Goal: Information Seeking & Learning: Learn about a topic

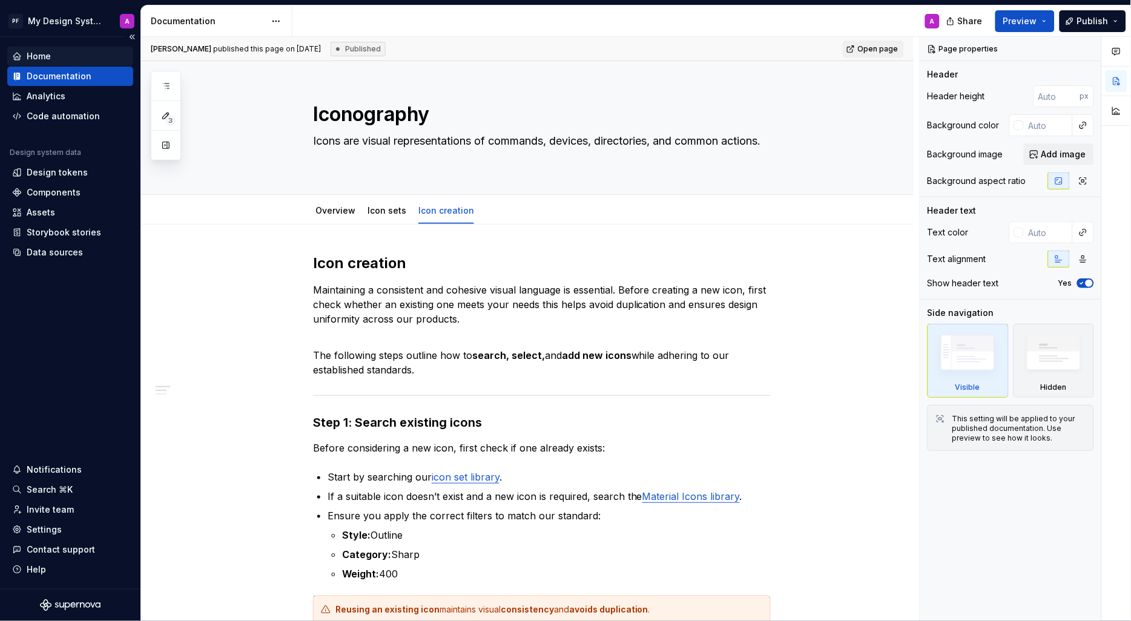
click at [62, 57] on div "Home" at bounding box center [70, 56] width 116 height 12
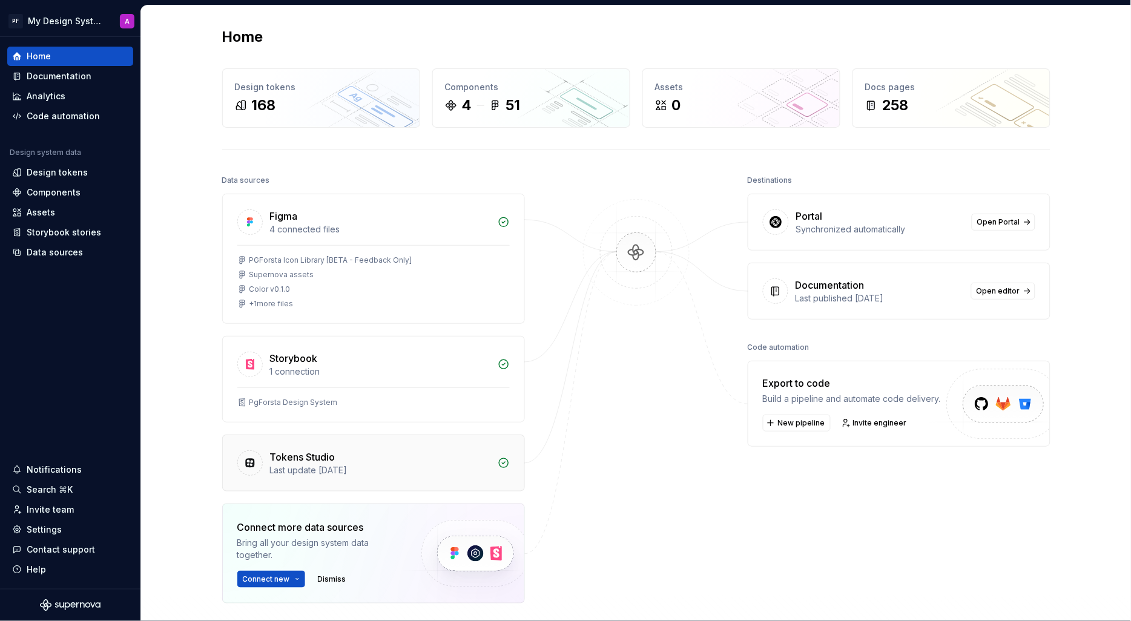
click at [348, 455] on div "Tokens Studio" at bounding box center [380, 457] width 220 height 15
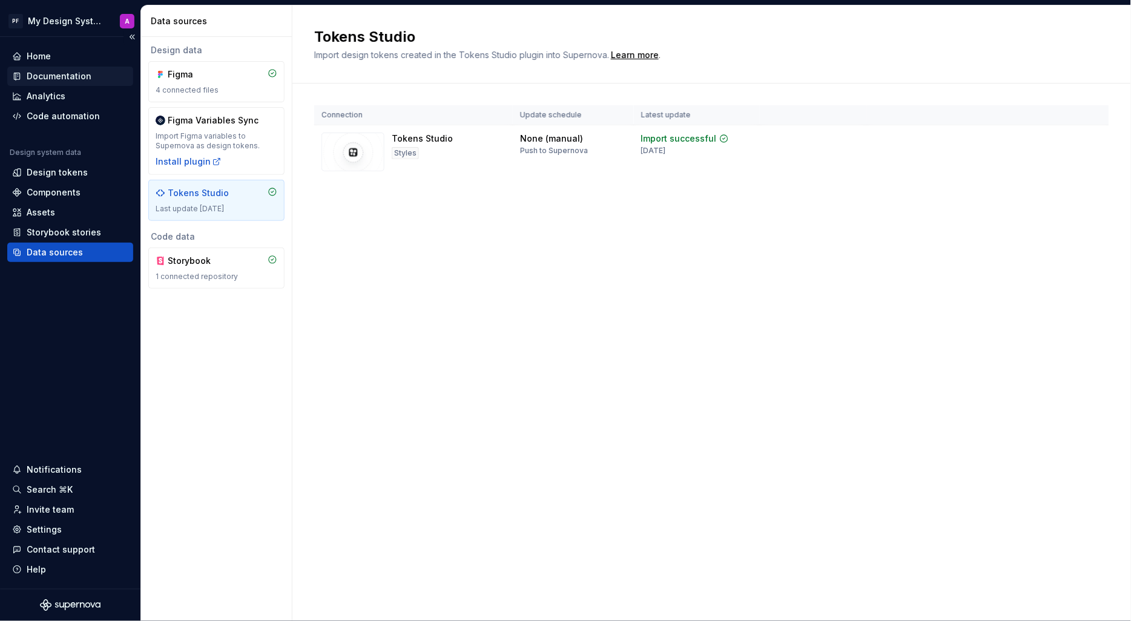
click at [57, 74] on div "Documentation" at bounding box center [59, 76] width 65 height 12
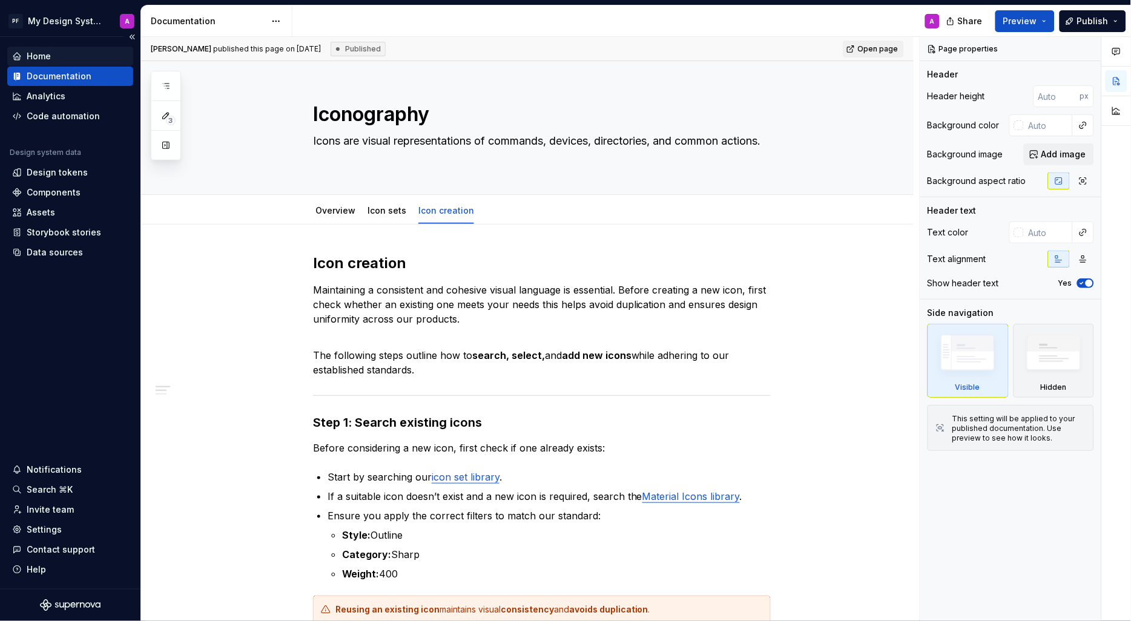
click at [54, 56] on div "Home" at bounding box center [70, 56] width 116 height 12
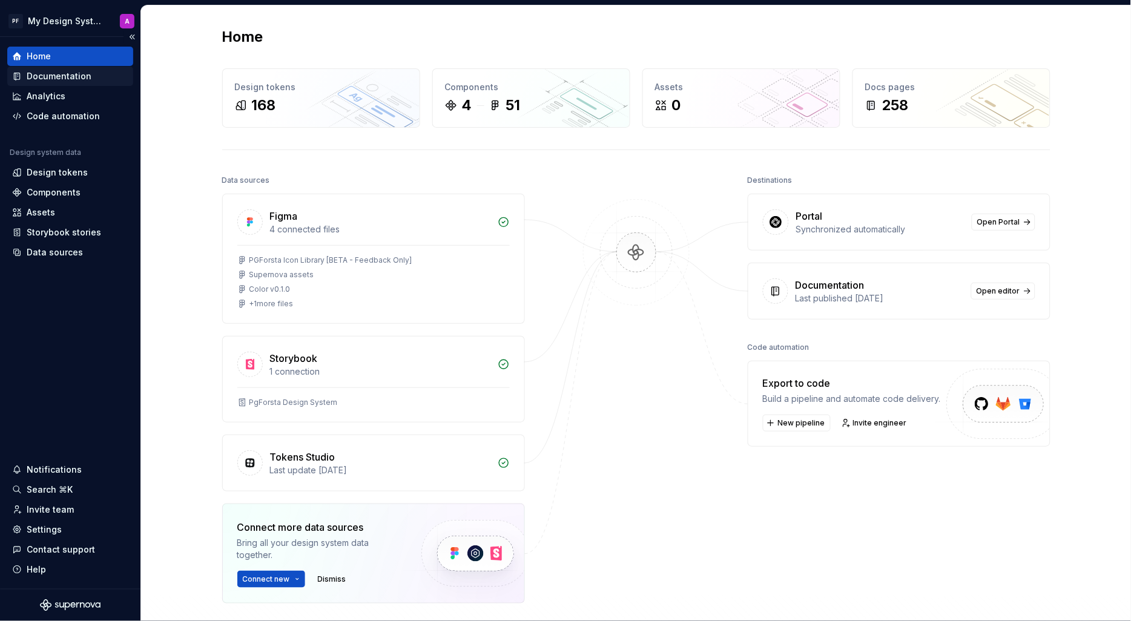
click at [61, 74] on div "Documentation" at bounding box center [59, 76] width 65 height 12
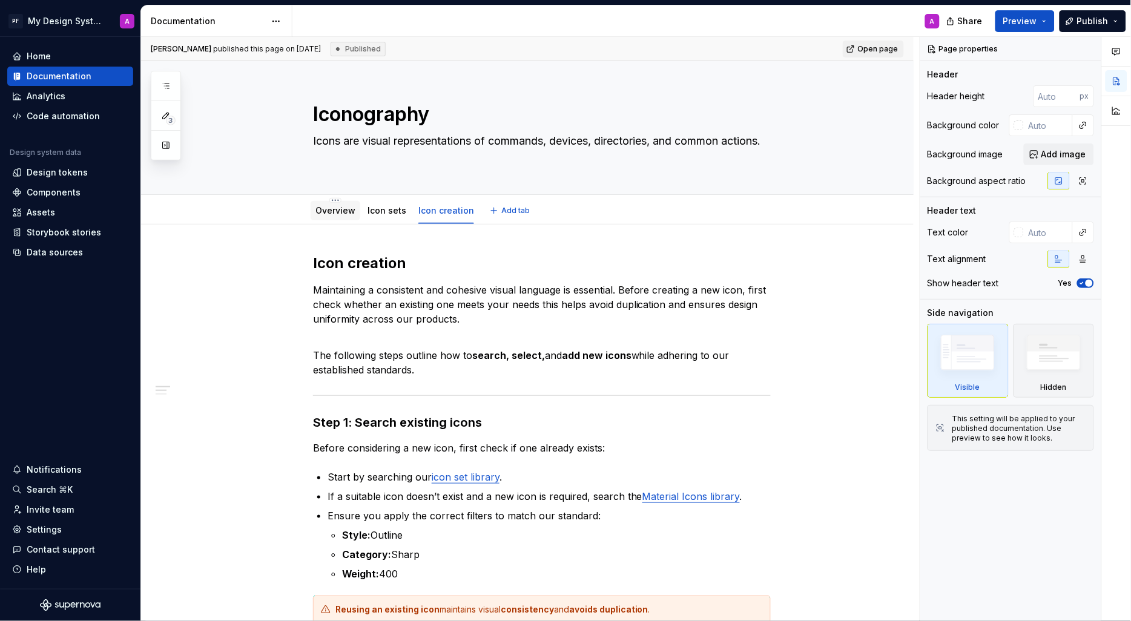
click at [335, 215] on link "Overview" at bounding box center [335, 210] width 40 height 10
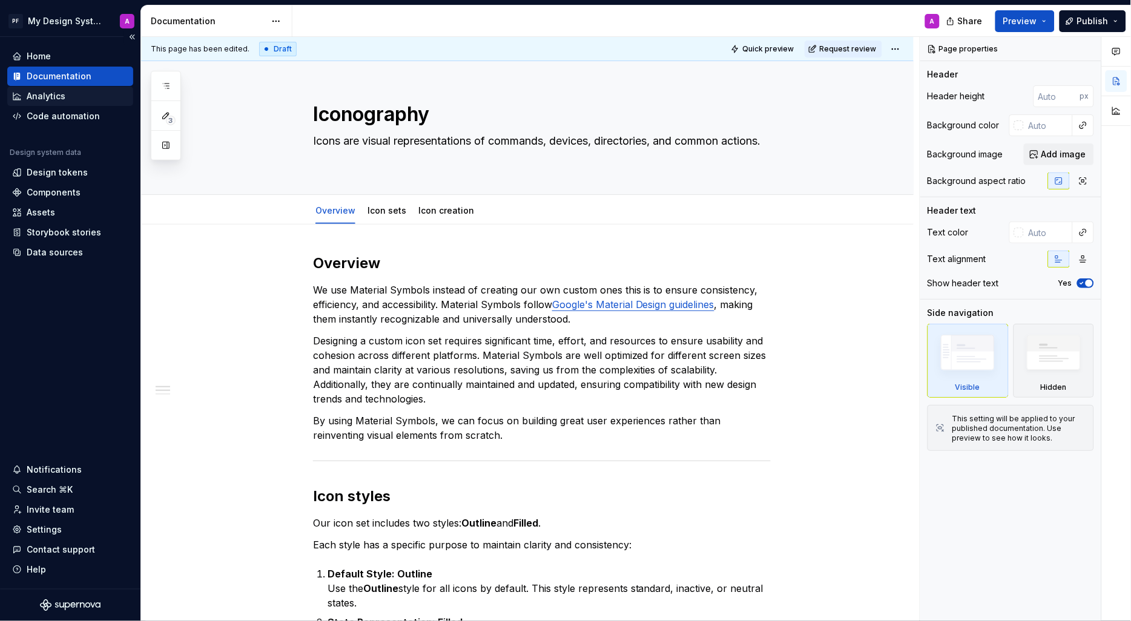
click at [34, 93] on div "Analytics" at bounding box center [46, 96] width 39 height 12
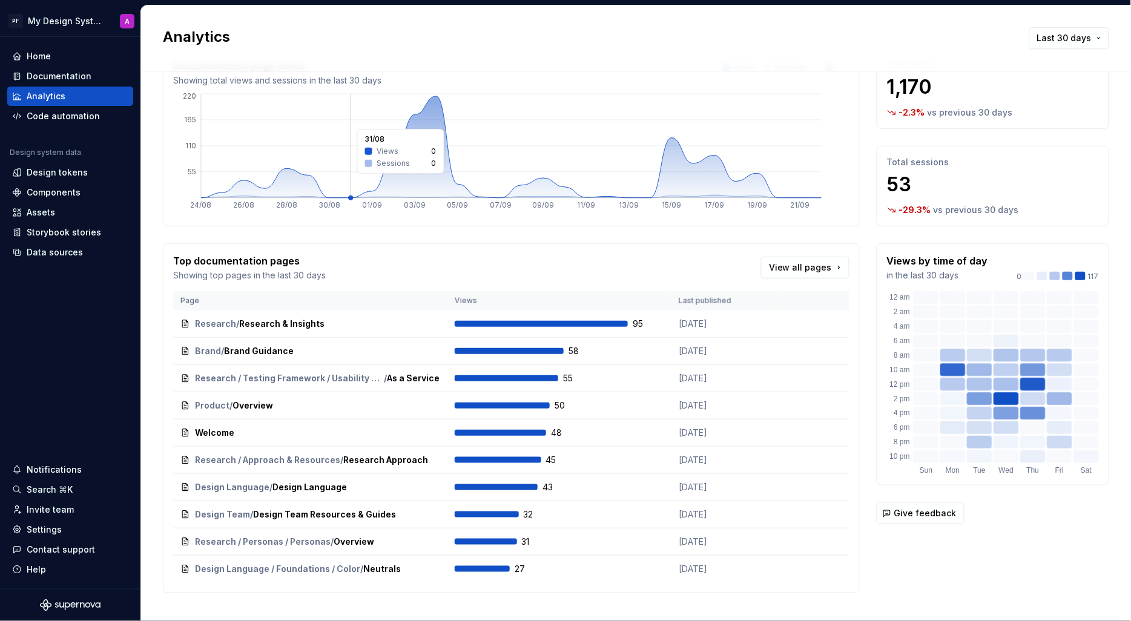
scroll to position [62, 0]
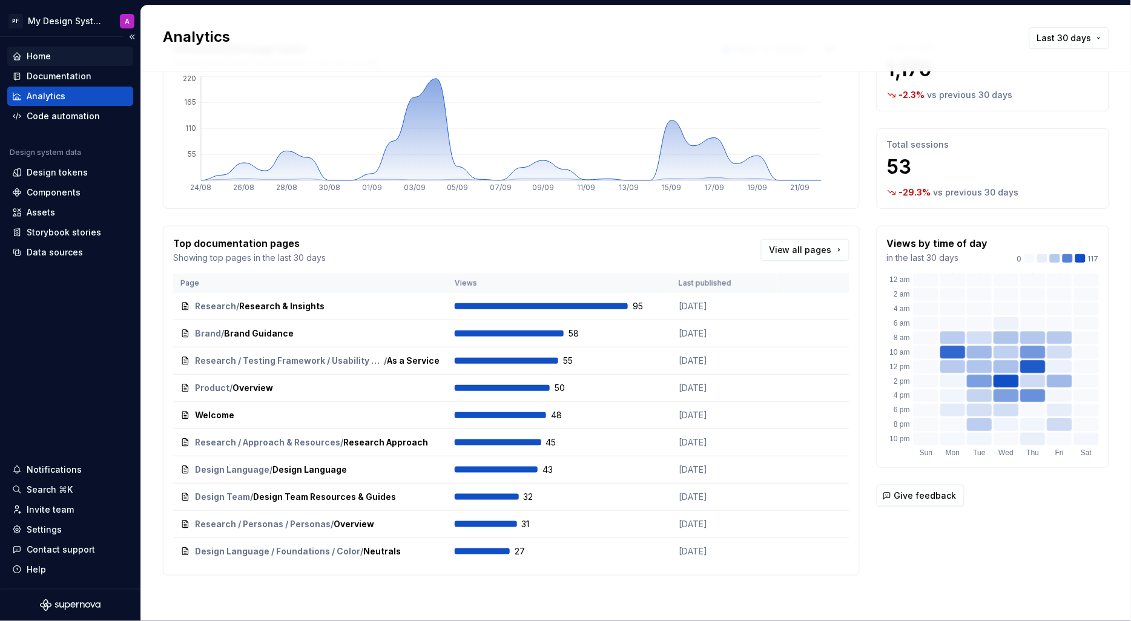
click at [42, 54] on div "Home" at bounding box center [39, 56] width 24 height 12
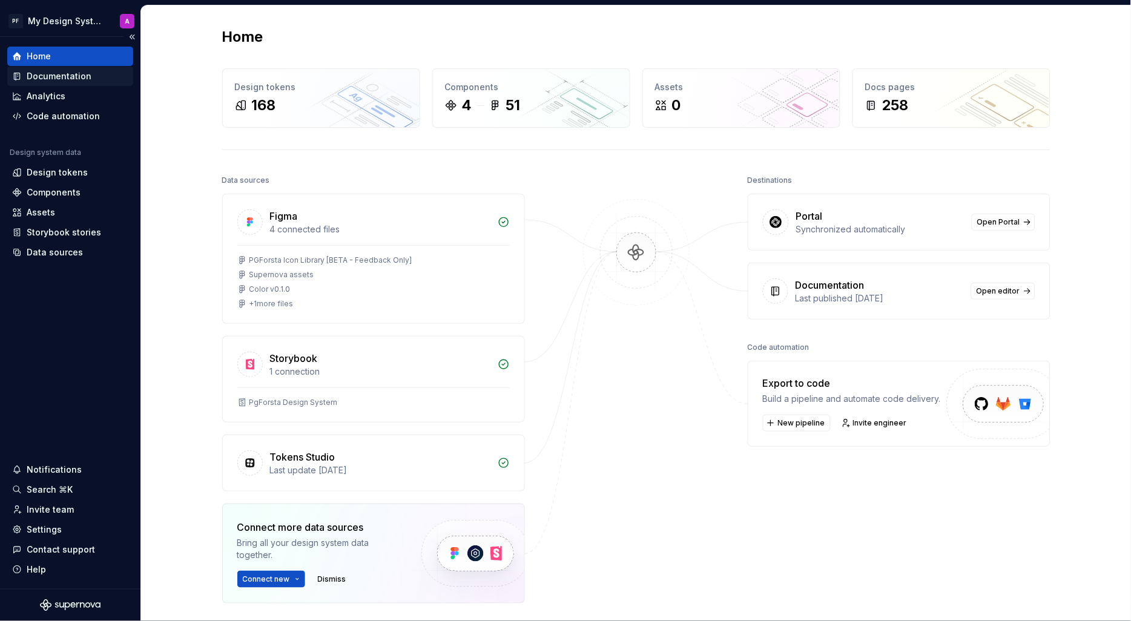
click at [48, 69] on div "Documentation" at bounding box center [70, 76] width 126 height 19
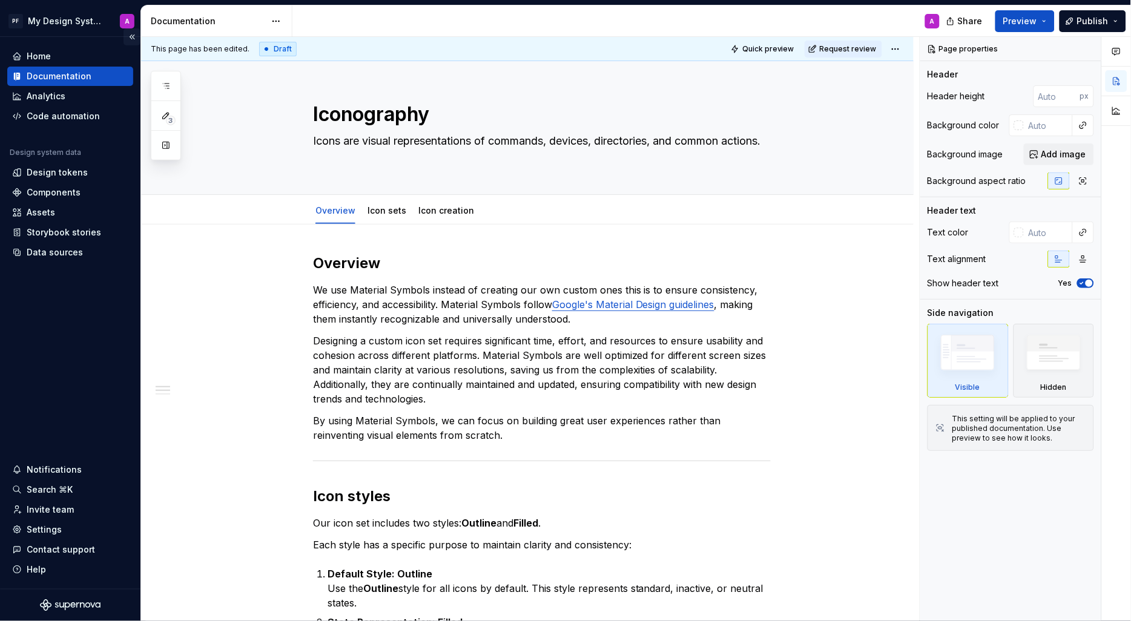
click at [133, 34] on button "Collapse sidebar" at bounding box center [131, 36] width 17 height 17
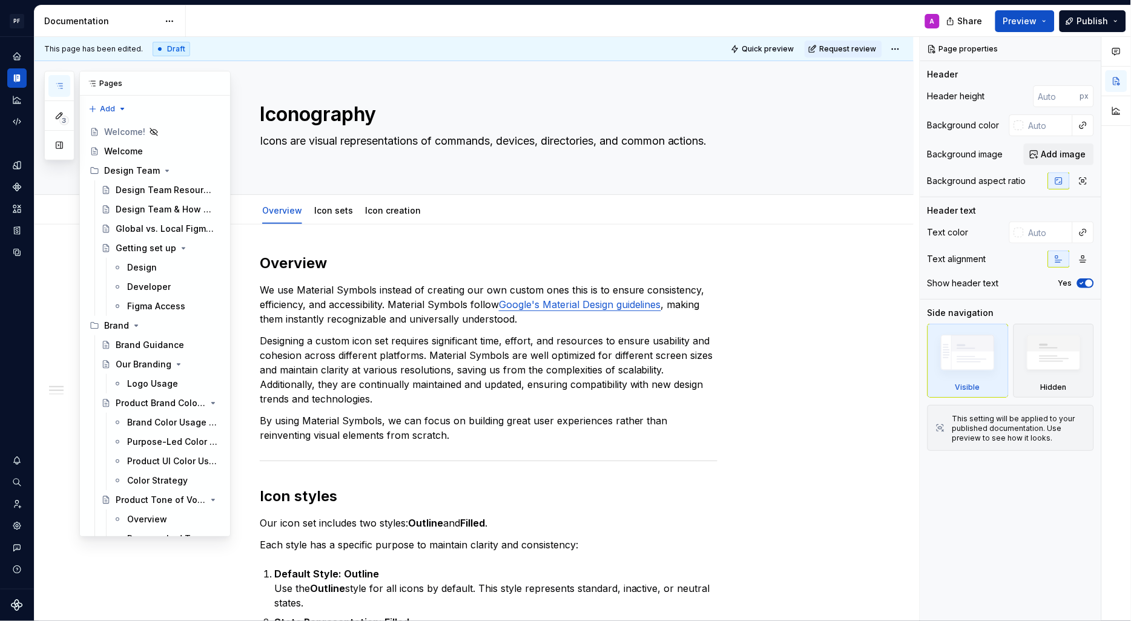
click at [65, 84] on button "button" at bounding box center [59, 86] width 22 height 22
click at [53, 82] on button "button" at bounding box center [59, 86] width 22 height 22
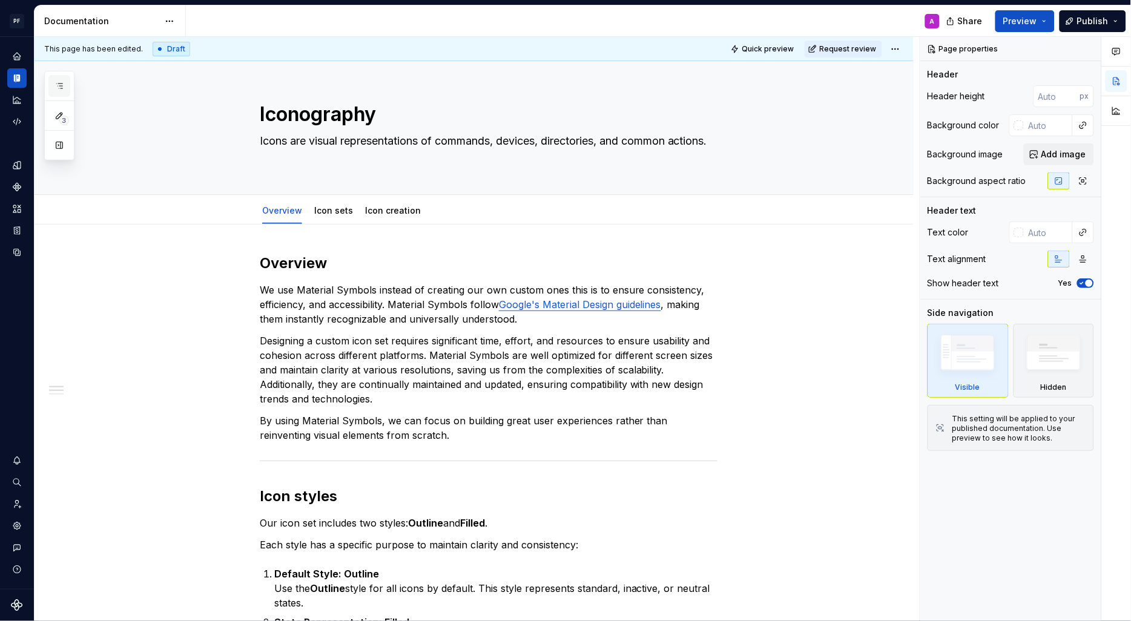
click at [54, 83] on button "button" at bounding box center [59, 86] width 22 height 22
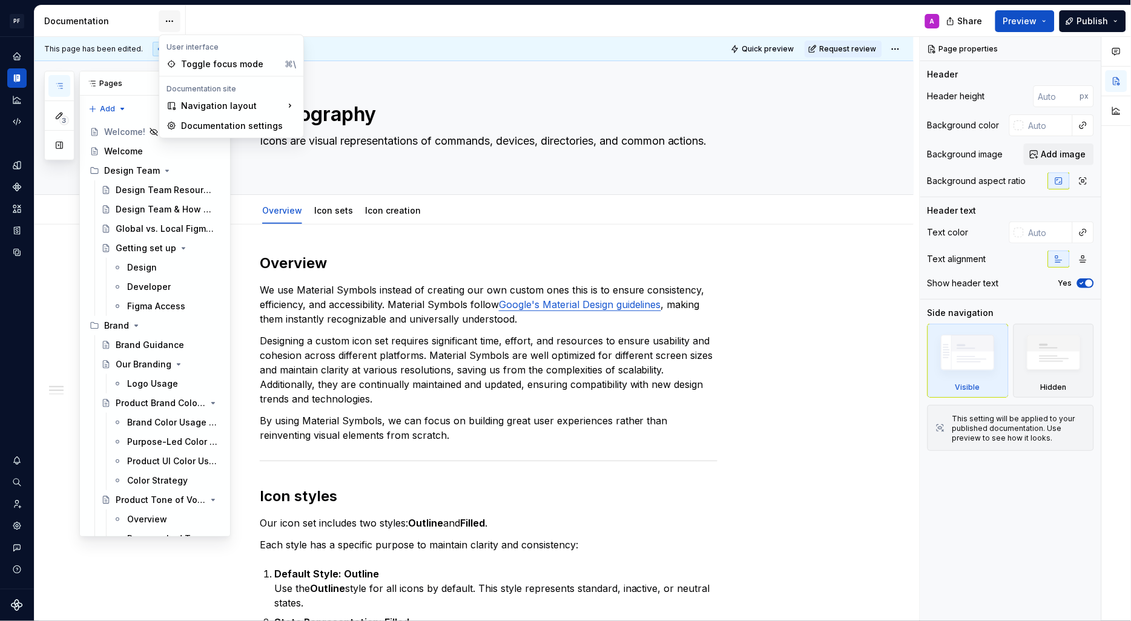
click at [171, 20] on html "PF My Design System A Design system data Documentation A Share Preview Publish …" at bounding box center [565, 310] width 1131 height 621
click at [208, 98] on div "Navigation layout" at bounding box center [231, 105] width 139 height 19
click at [68, 253] on div "3 Pages Add Accessibility guide for tree Page tree. Navigate the tree with the …" at bounding box center [137, 304] width 186 height 466
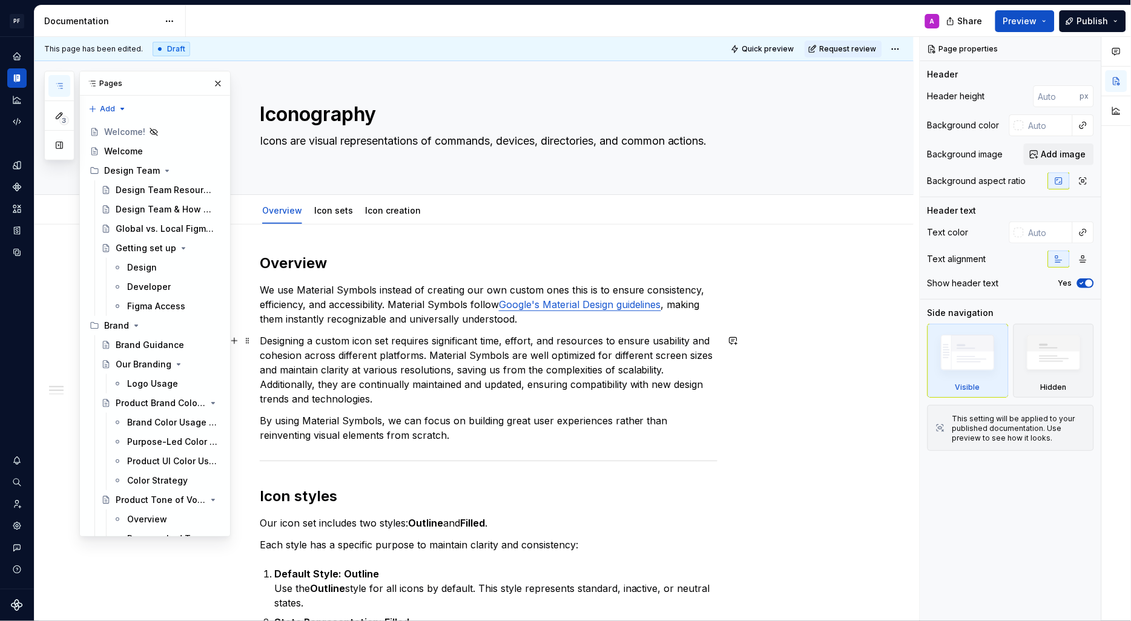
click at [47, 391] on div "3 Pages Add Accessibility guide for tree Page tree. Navigate the tree with the …" at bounding box center [137, 304] width 186 height 466
click at [54, 392] on div "3 Pages Add Accessibility guide for tree Page tree. Navigate the tree with the …" at bounding box center [137, 304] width 186 height 466
click at [218, 84] on button "button" at bounding box center [217, 83] width 17 height 17
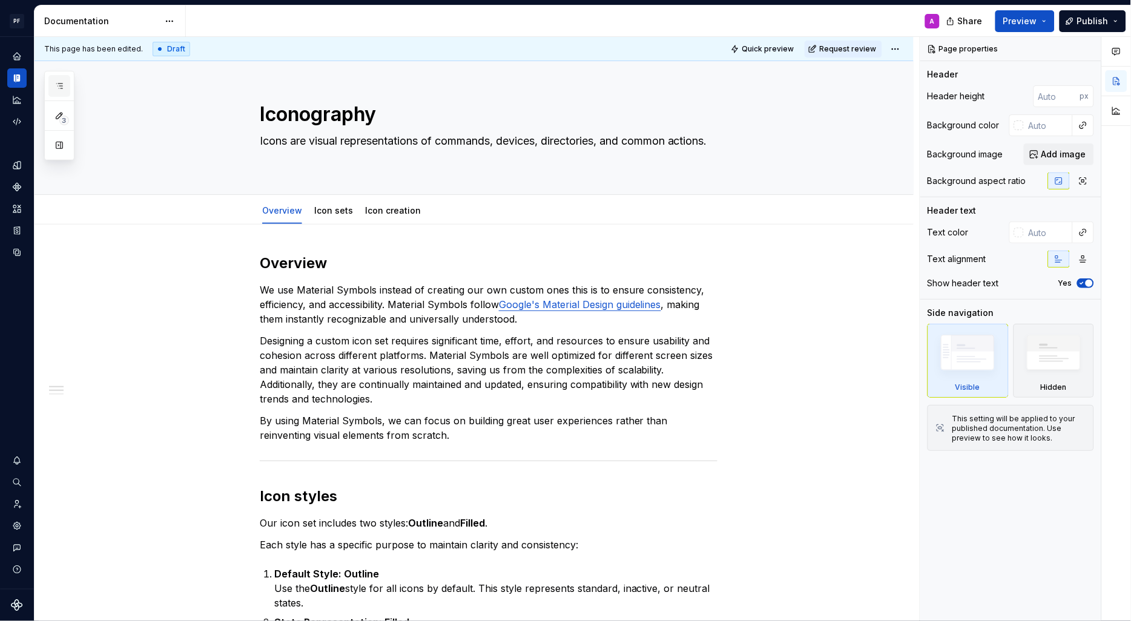
click at [57, 90] on icon "button" at bounding box center [59, 86] width 10 height 10
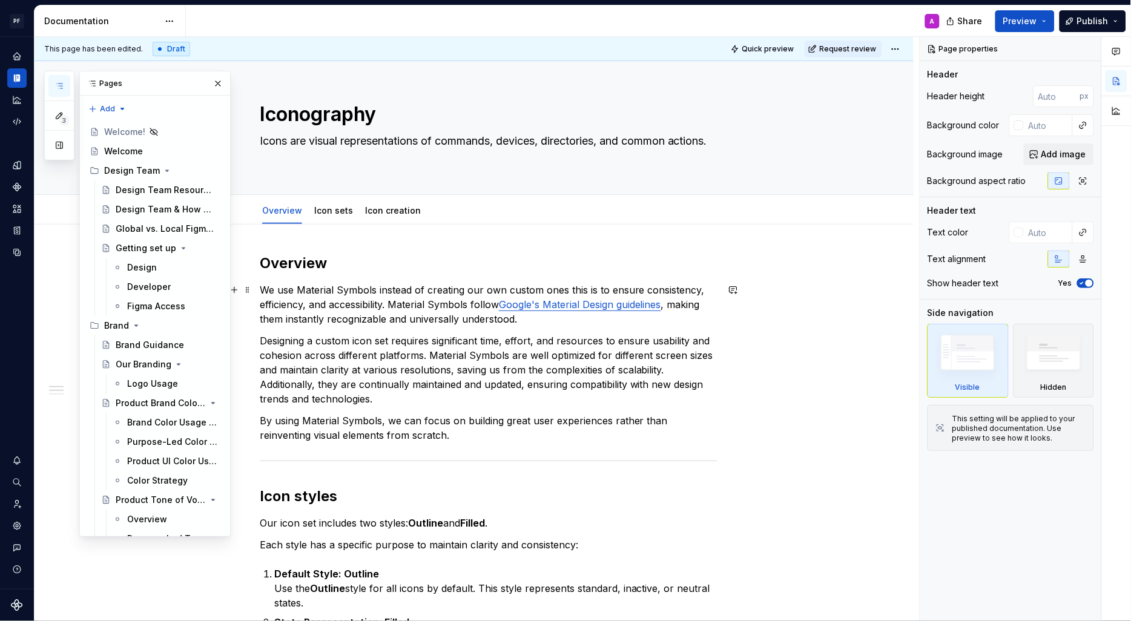
click at [59, 303] on div "3 Pages Add Accessibility guide for tree Page tree. Navigate the tree with the …" at bounding box center [137, 304] width 186 height 466
click at [62, 288] on div "3 Pages Add Accessibility guide for tree Page tree. Navigate the tree with the …" at bounding box center [137, 304] width 186 height 466
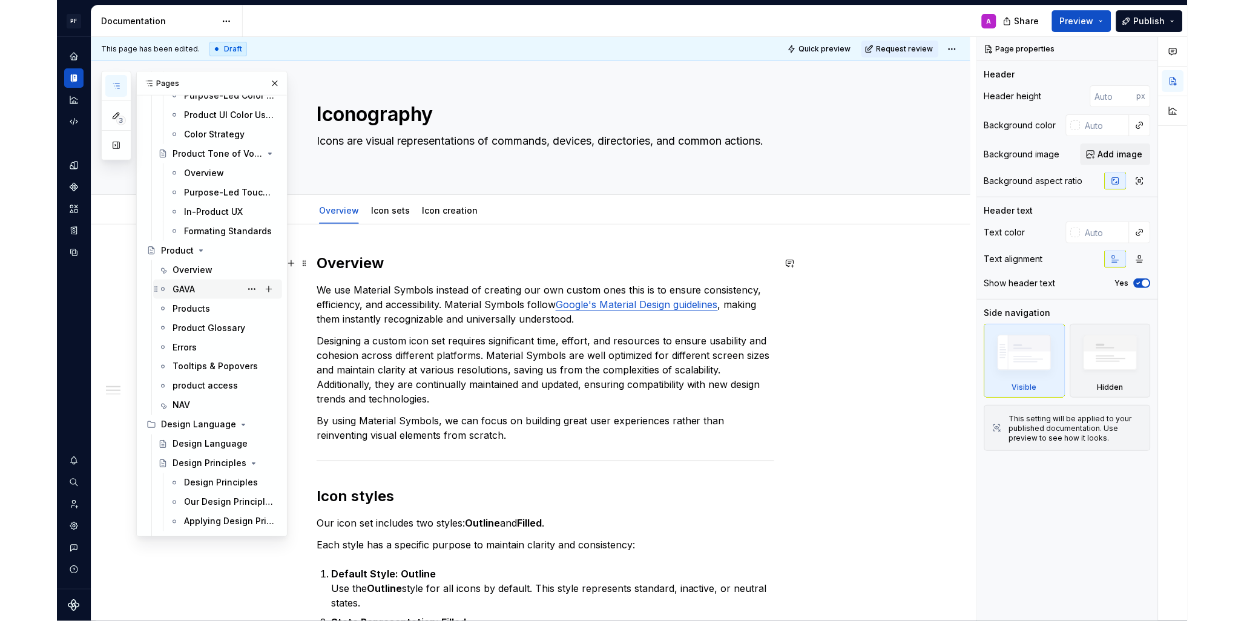
scroll to position [347, 0]
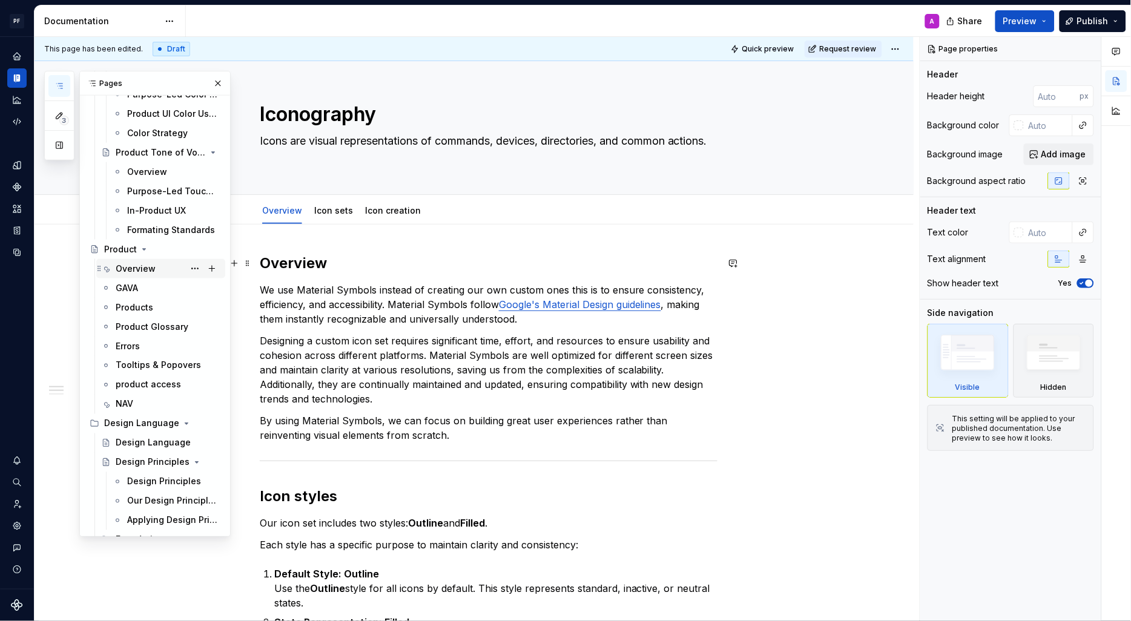
click at [133, 266] on div "Overview" at bounding box center [136, 269] width 40 height 12
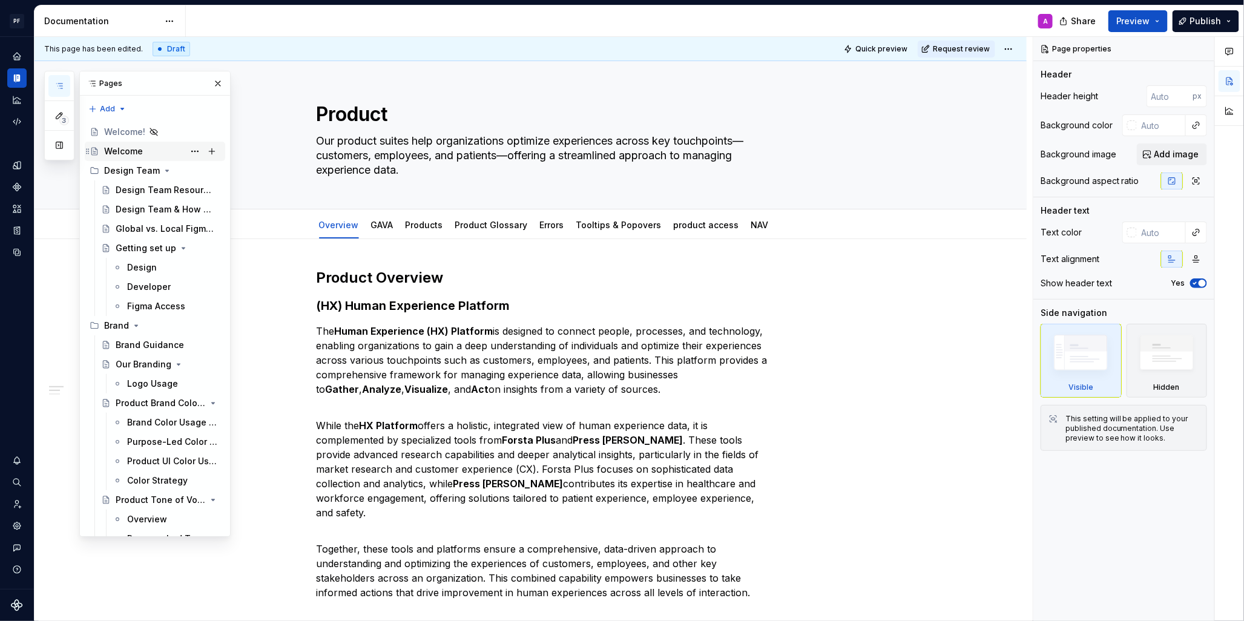
click at [128, 154] on div "Welcome" at bounding box center [123, 151] width 39 height 12
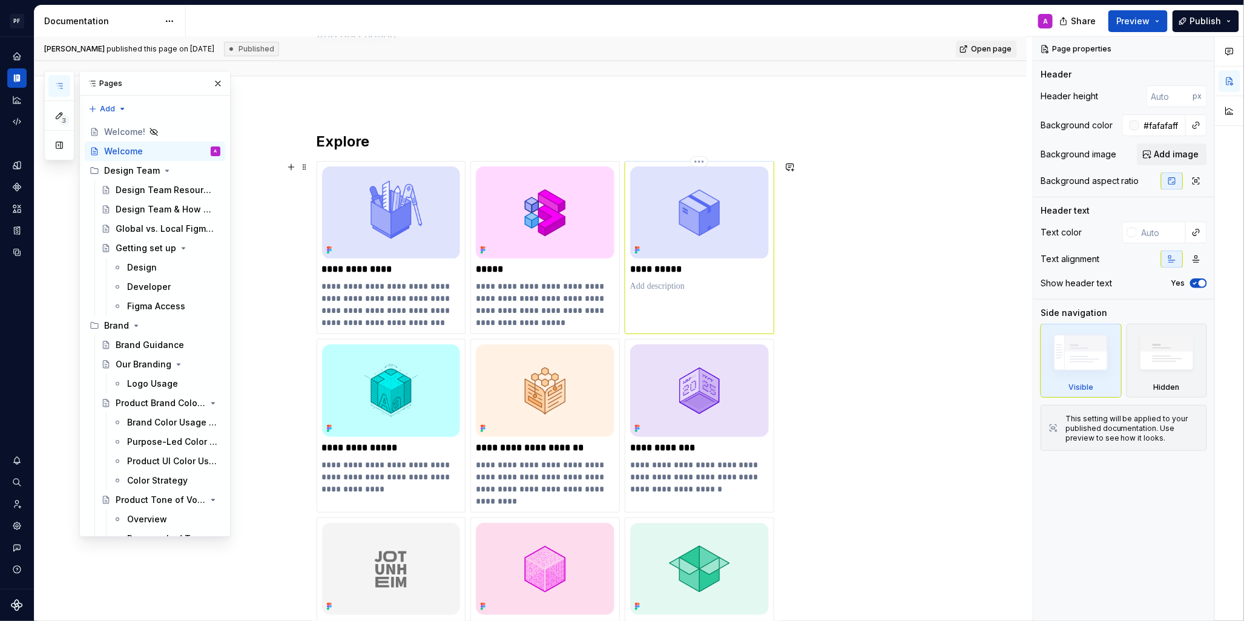
scroll to position [103, 0]
type textarea "*"
